Goal: Transaction & Acquisition: Purchase product/service

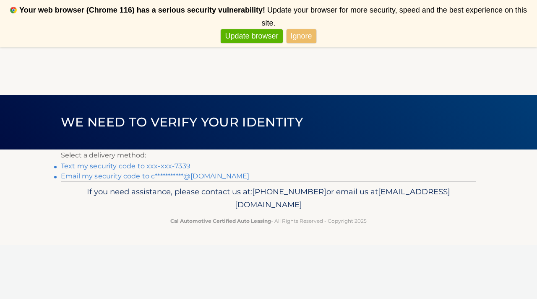
click at [145, 164] on link "Text my security code to xxx-xxx-7339" at bounding box center [126, 166] width 130 height 8
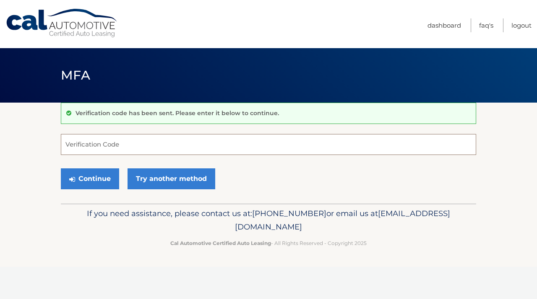
click at [111, 137] on input "Verification Code" at bounding box center [268, 144] width 415 height 21
type input "528849"
click at [86, 174] on button "Continue" at bounding box center [90, 178] width 58 height 21
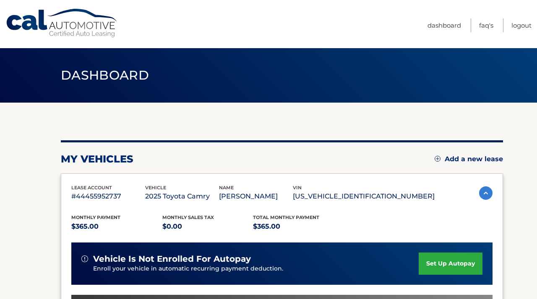
click at [525, 213] on section "my vehicles Add a new lease lease account #44455952737 vehicle 2025 Toyota Camr…" at bounding box center [268, 274] width 537 height 342
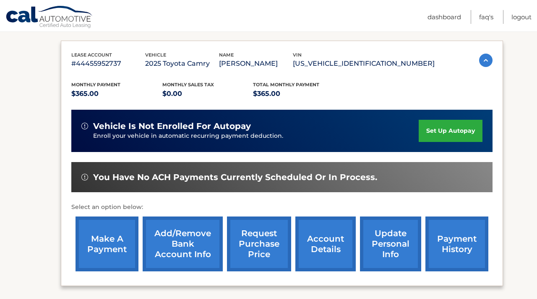
scroll to position [134, 0]
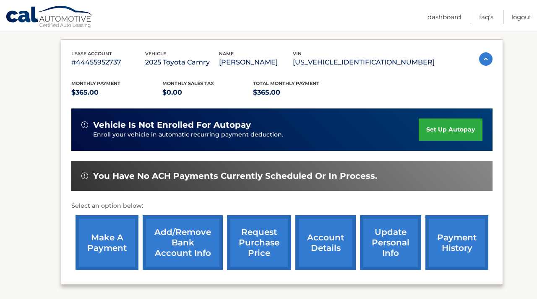
click at [101, 249] on link "make a payment" at bounding box center [106, 242] width 63 height 55
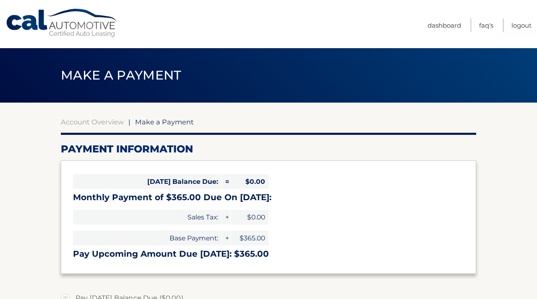
select select "Y2E1Y2UxMTctZWQxYy00NDc2LWE3MWItMTQ4MmJkY2RlMzk1"
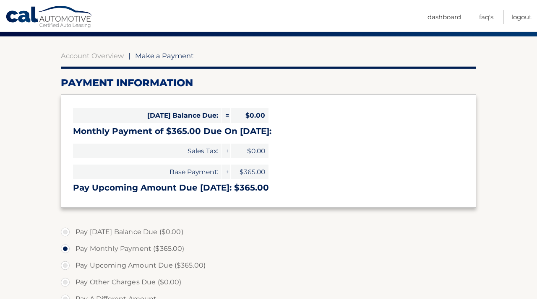
scroll to position [84, 0]
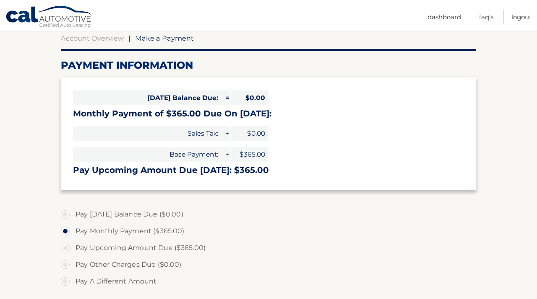
click at [530, 178] on section "Account Overview | Make a Payment Payment Information Today's Balance Due: = $0…" at bounding box center [268, 235] width 537 height 433
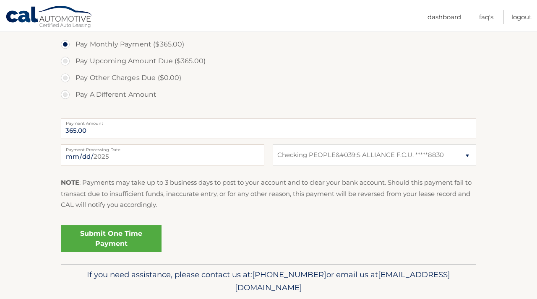
scroll to position [285, 0]
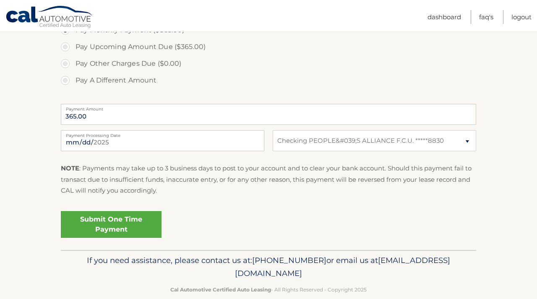
click at [129, 223] on link "Submit One Time Payment" at bounding box center [111, 224] width 101 height 27
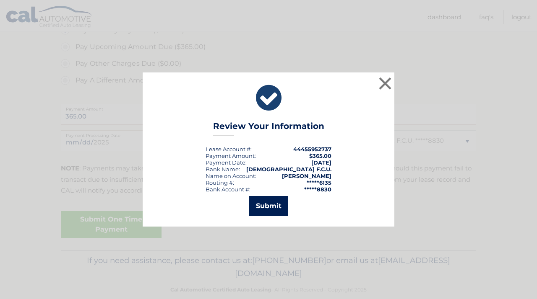
click at [267, 206] on button "Submit" at bounding box center [268, 206] width 39 height 20
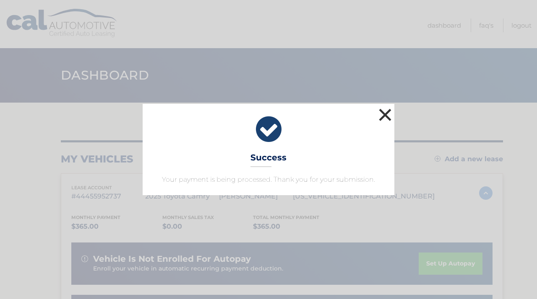
click at [387, 112] on button "×" at bounding box center [384, 114] width 17 height 17
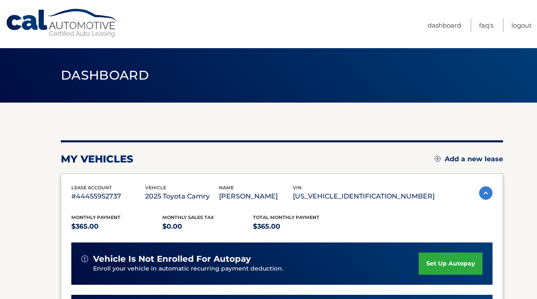
click at [526, 207] on section "my vehicles Add a new lease lease account #44455952737 vehicle 2025 Toyota Camr…" at bounding box center [268, 282] width 537 height 358
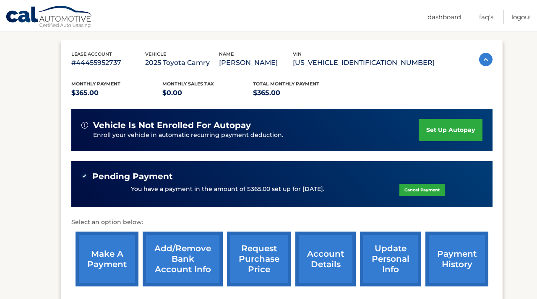
scroll to position [151, 0]
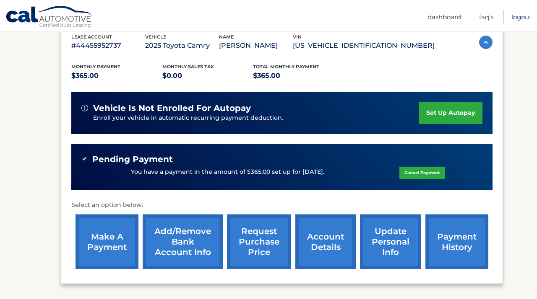
click at [518, 17] on link "Logout" at bounding box center [521, 17] width 20 height 14
